Goal: Transaction & Acquisition: Purchase product/service

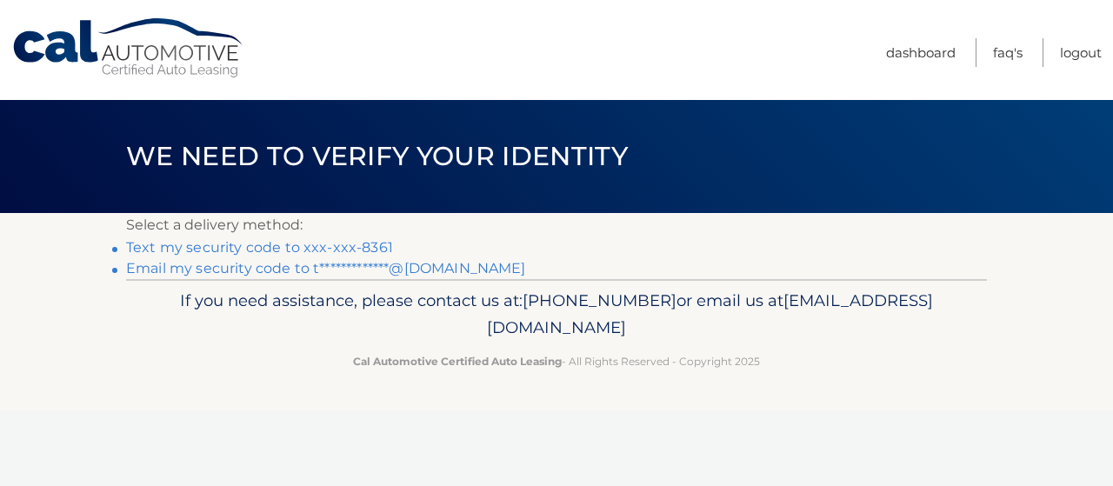
click at [176, 250] on link "Text my security code to xxx-xxx-8361" at bounding box center [259, 247] width 267 height 17
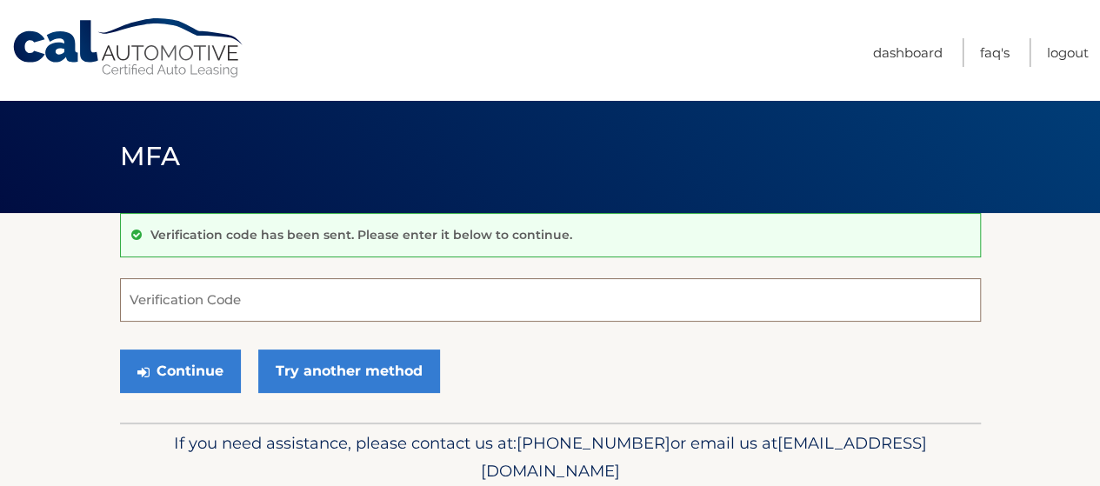
click at [236, 307] on input "Verification Code" at bounding box center [550, 299] width 861 height 43
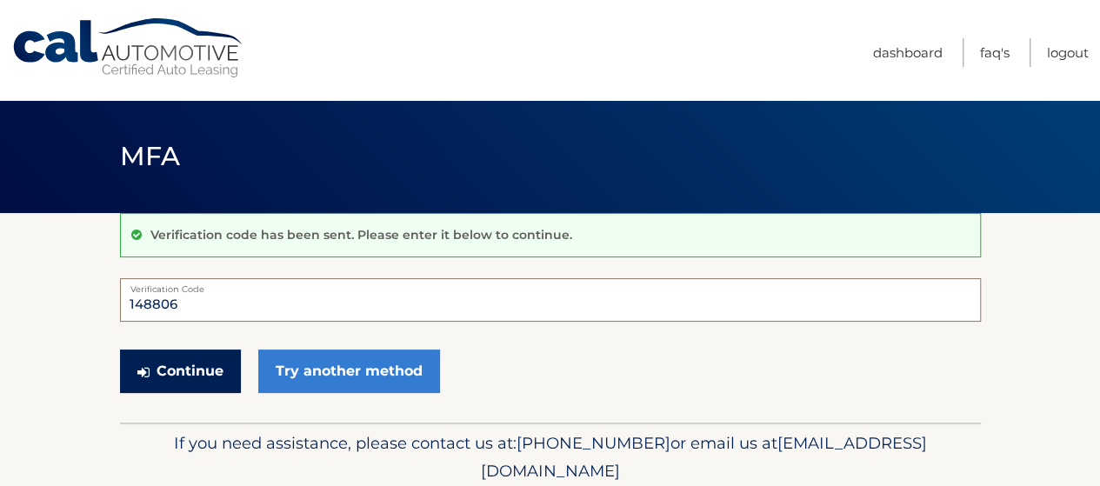
type input "148806"
click at [171, 374] on button "Continue" at bounding box center [180, 371] width 121 height 43
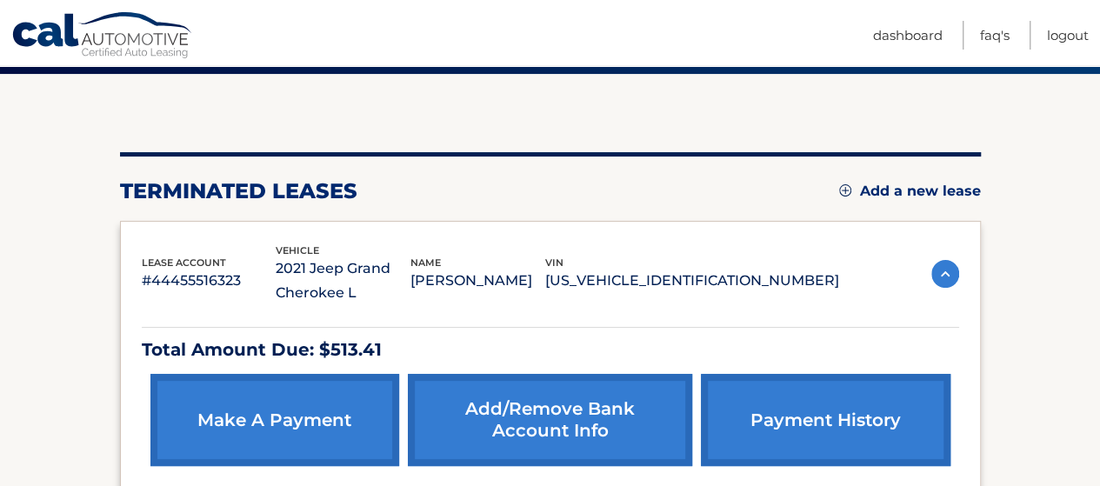
scroll to position [261, 0]
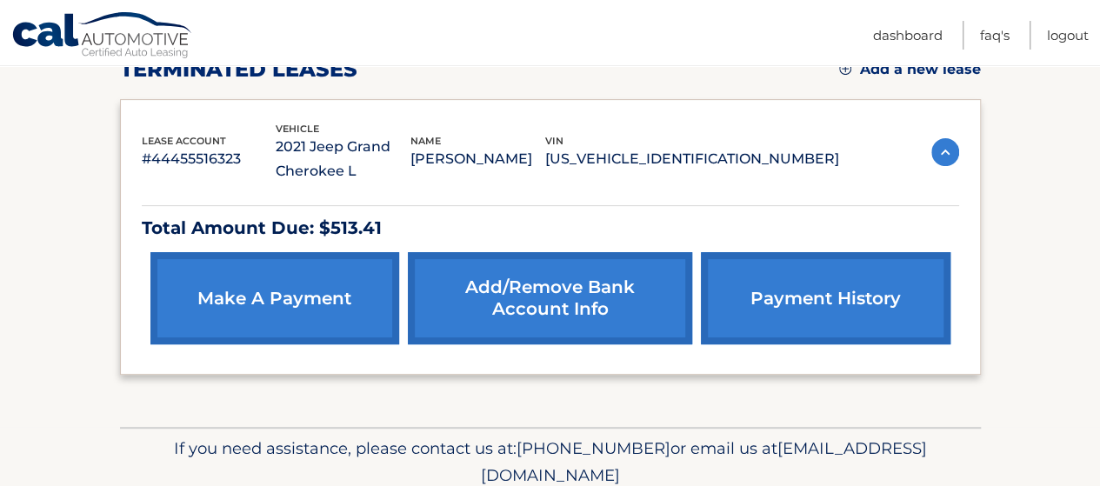
click at [305, 290] on link "make a payment" at bounding box center [274, 298] width 249 height 92
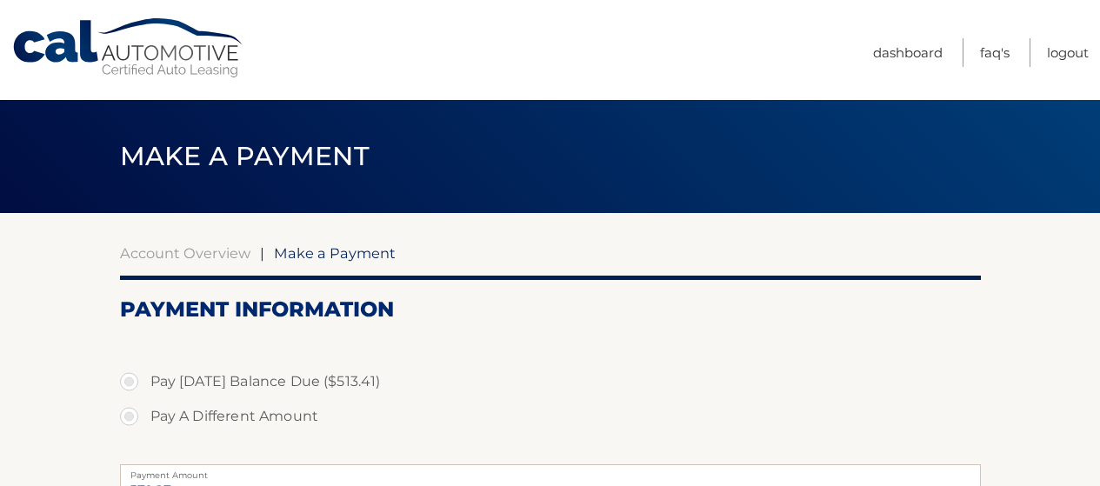
select select "NmU1N2I5NGItMGZjOC00MTAzLWExNWMtYjdlN2VhNmI2ODEy"
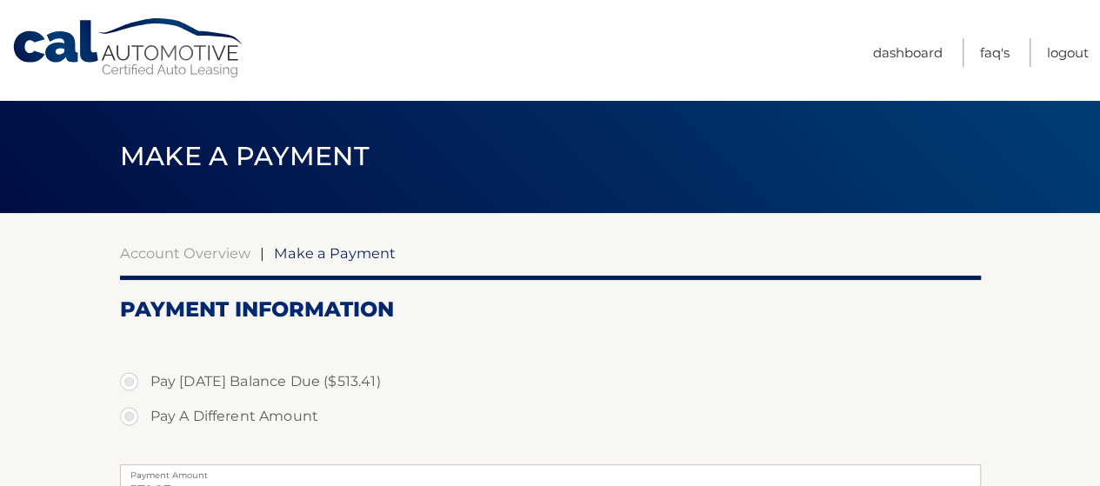
scroll to position [174, 0]
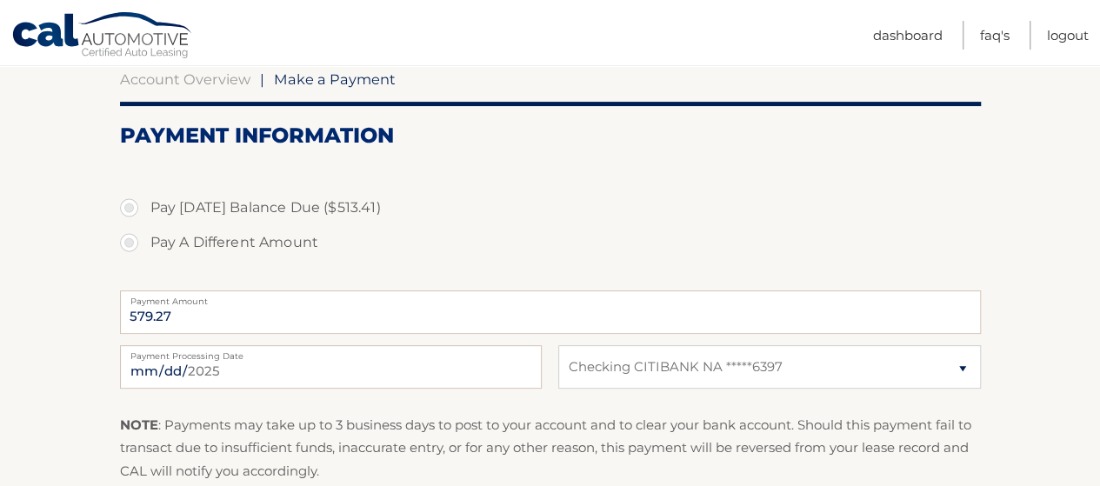
click at [130, 208] on label "Pay Today's Balance Due ($513.41)" at bounding box center [550, 207] width 861 height 35
click at [130, 208] on input "Pay Today's Balance Due ($513.41)" at bounding box center [135, 204] width 17 height 28
radio input "true"
type input "513.41"
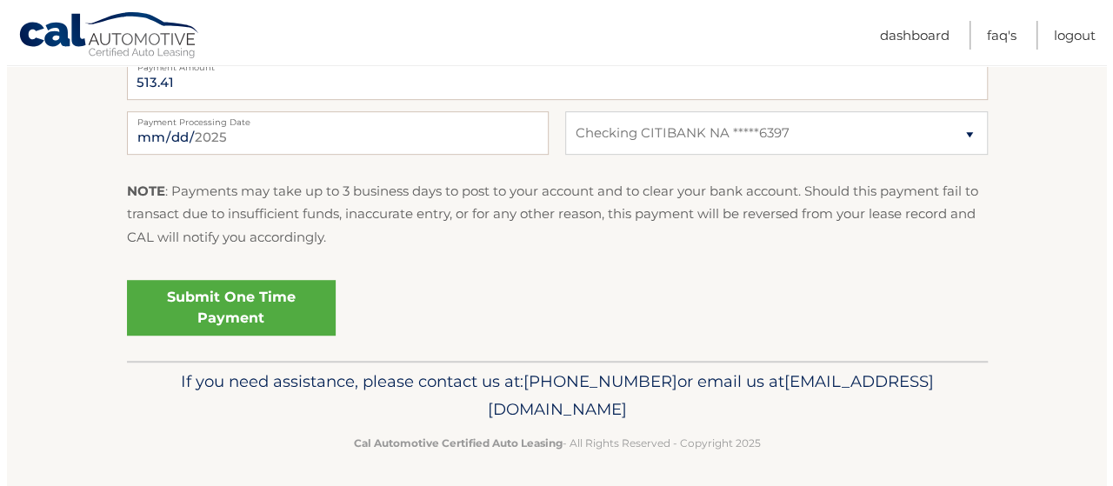
scroll to position [414, 0]
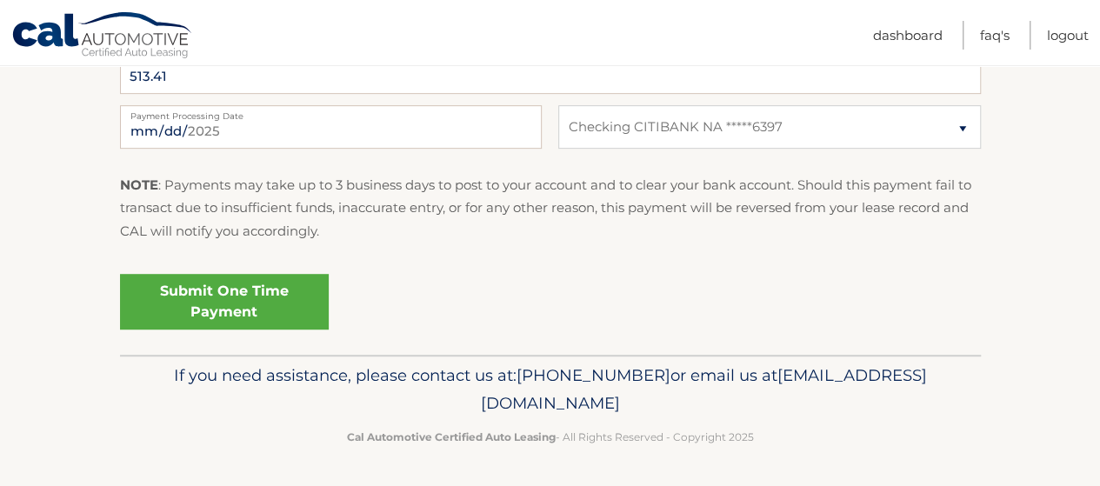
click at [224, 302] on link "Submit One Time Payment" at bounding box center [224, 302] width 209 height 56
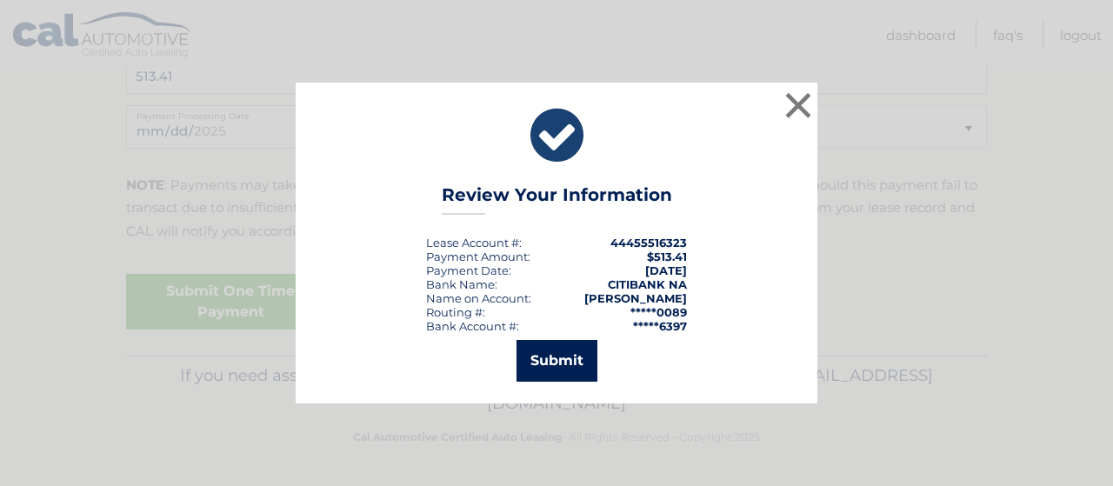
click at [553, 371] on button "Submit" at bounding box center [557, 361] width 81 height 42
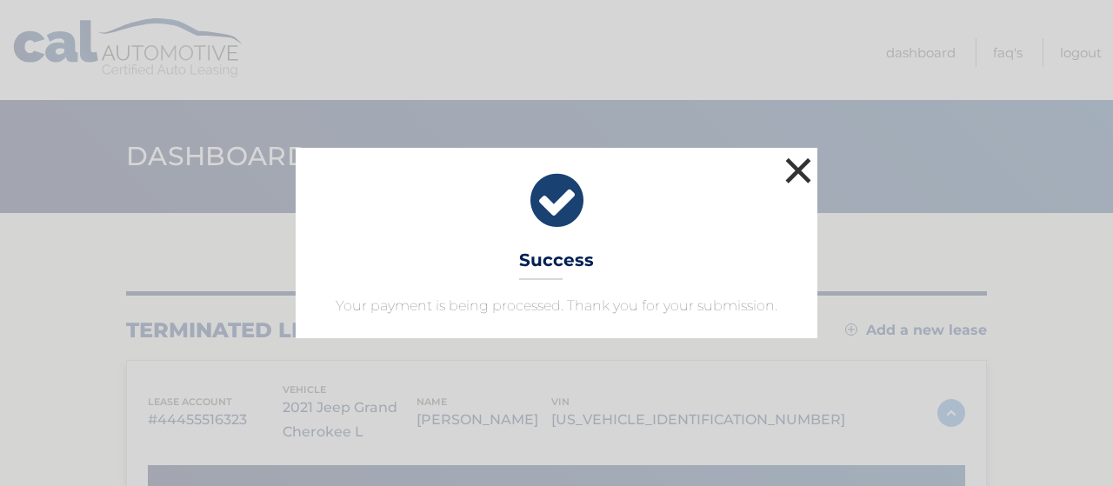
click at [800, 155] on button "×" at bounding box center [798, 170] width 35 height 35
